Goal: Check status: Check status

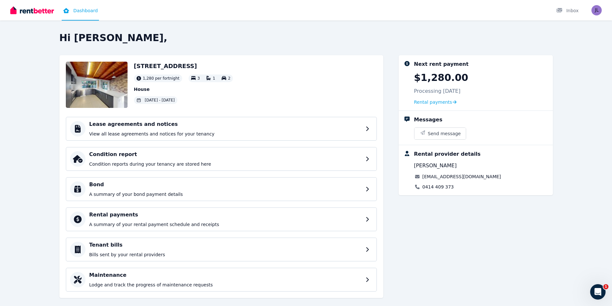
scroll to position [10, 0]
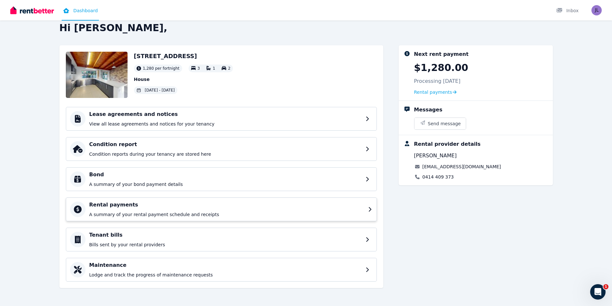
click at [175, 210] on div "Rental payments A summary of your rental payment schedule and receipts" at bounding box center [226, 209] width 275 height 17
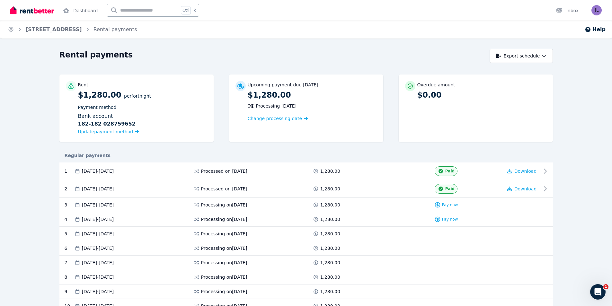
click at [25, 11] on img at bounding box center [32, 10] width 44 height 10
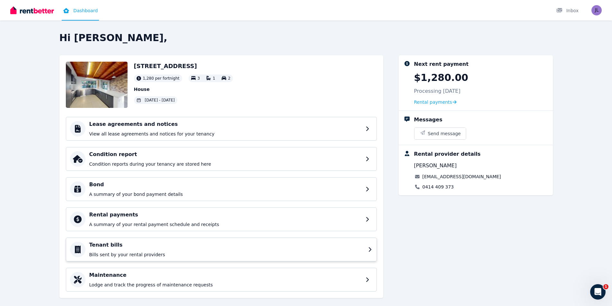
click at [127, 256] on p "Bills sent by your rental providers" at bounding box center [226, 254] width 275 height 6
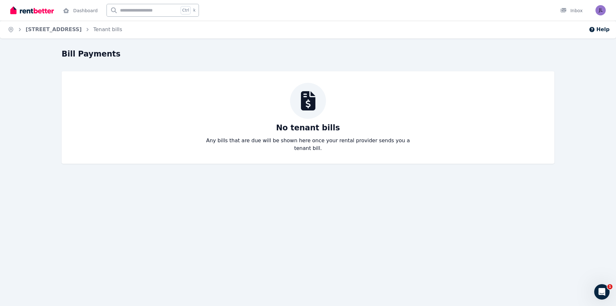
click at [20, 14] on img at bounding box center [32, 10] width 44 height 10
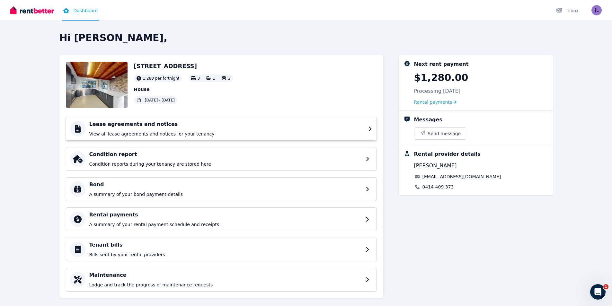
scroll to position [10, 0]
